Goal: Navigation & Orientation: Find specific page/section

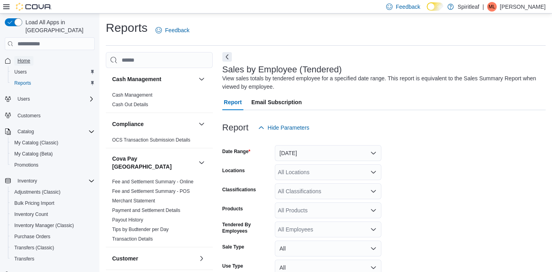
click at [28, 58] on span "Home" at bounding box center [23, 61] width 13 height 6
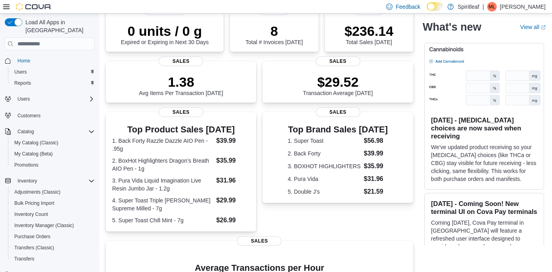
scroll to position [62, 0]
